Goal: Information Seeking & Learning: Learn about a topic

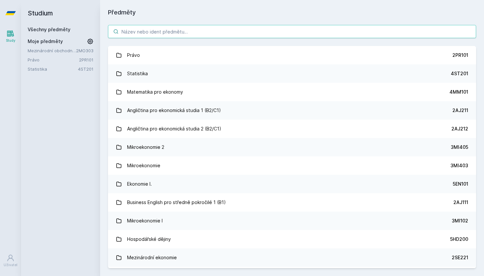
click at [160, 27] on input "search" at bounding box center [292, 31] width 368 height 13
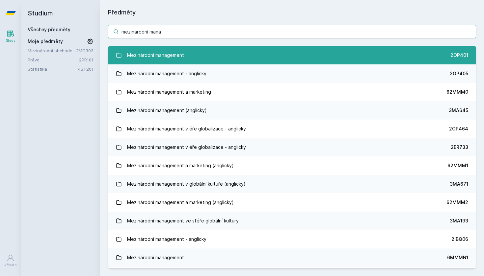
type input "mezinárodní mana"
click at [190, 58] on link "Mezinárodní management 2OP401" at bounding box center [292, 55] width 368 height 18
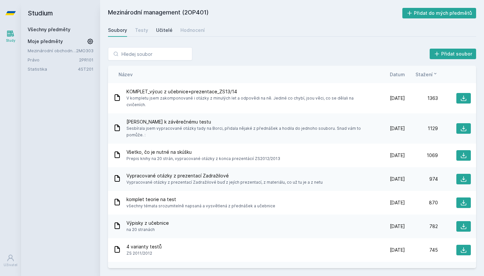
click at [166, 29] on div "Učitelé" at bounding box center [164, 30] width 16 height 7
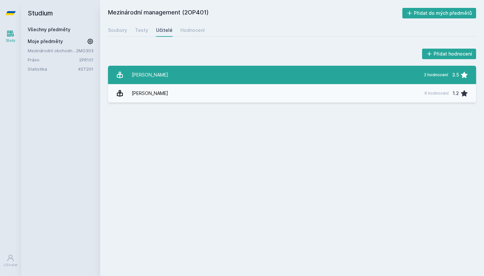
click at [203, 75] on link "[PERSON_NAME] 2 hodnocení 3.5" at bounding box center [292, 75] width 368 height 18
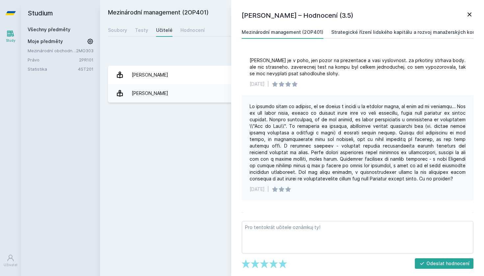
click at [386, 32] on div "Strategické řízení lidského kapitálu a rozvoj manažerských kompetencí (2OP411)" at bounding box center [423, 32] width 184 height 7
